Goal: Submit feedback/report problem: Submit feedback/report problem

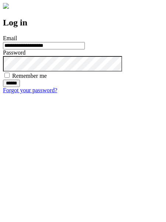
type input "**********"
click at [20, 87] on input "******" at bounding box center [11, 82] width 17 height 7
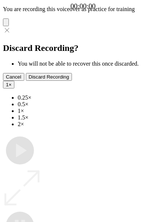
type input "**********"
